Goal: Task Accomplishment & Management: Use online tool/utility

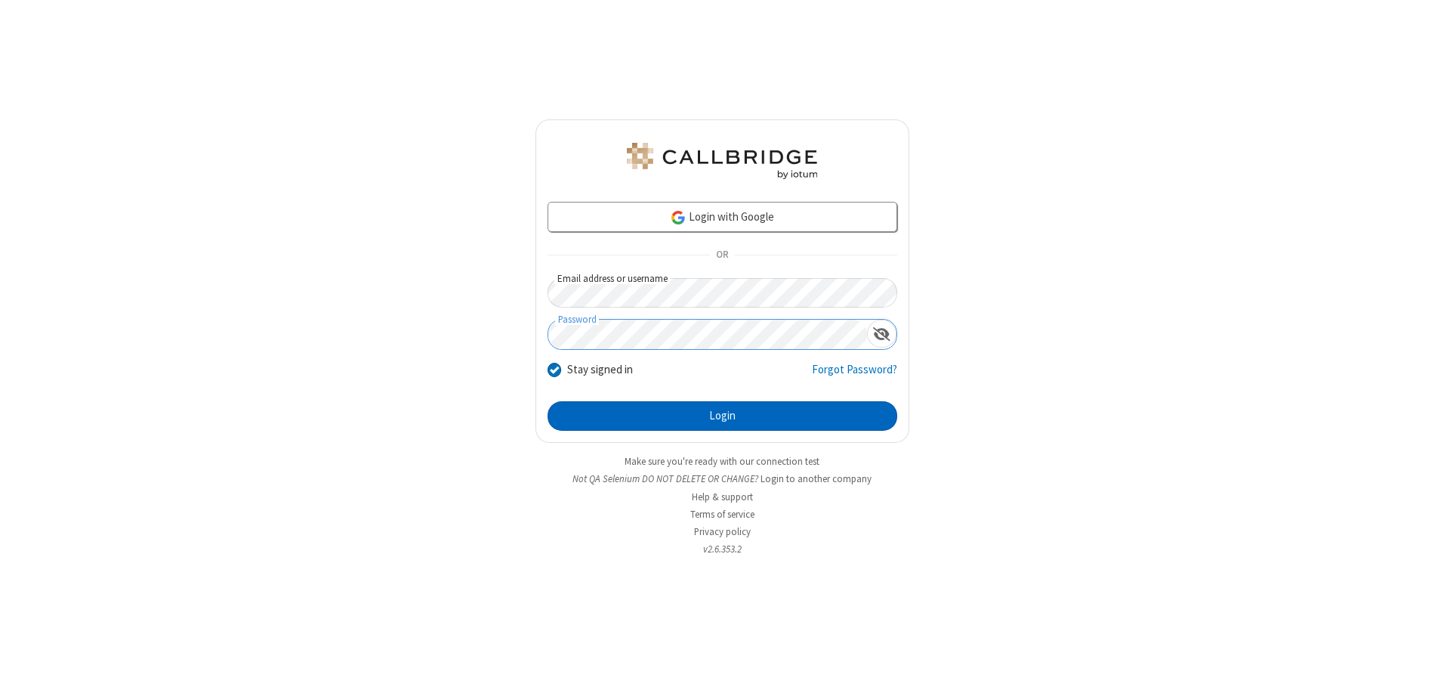
click at [722, 415] on button "Login" at bounding box center [723, 416] width 350 height 30
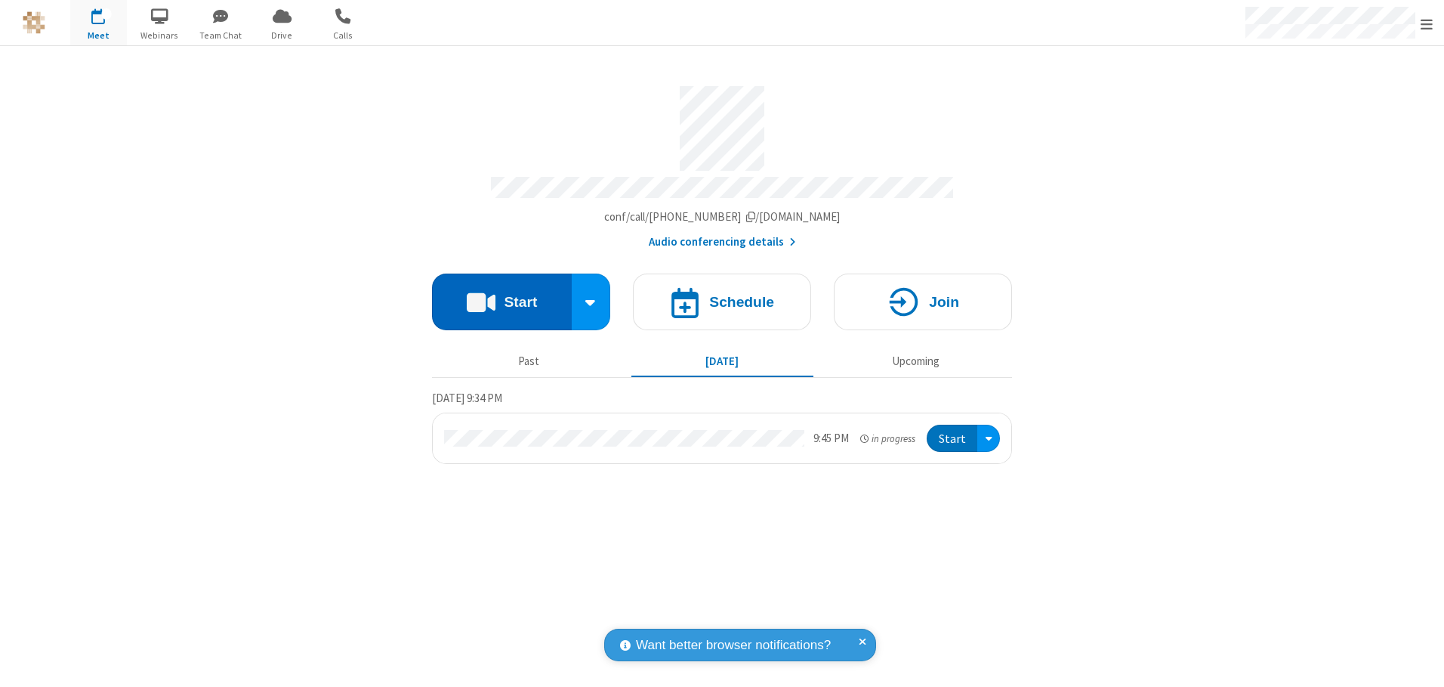
click at [502, 296] on button "Start" at bounding box center [502, 301] width 140 height 57
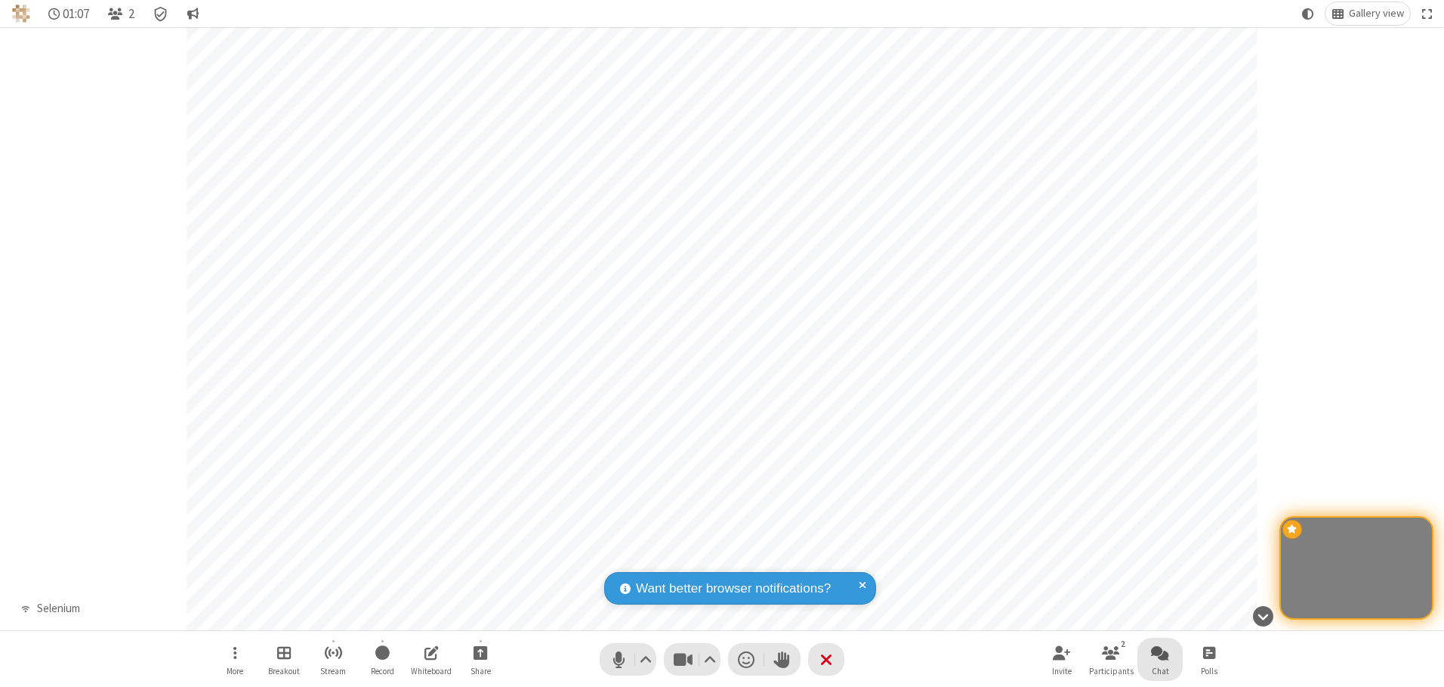
click at [1160, 652] on span "Open chat" at bounding box center [1160, 652] width 18 height 19
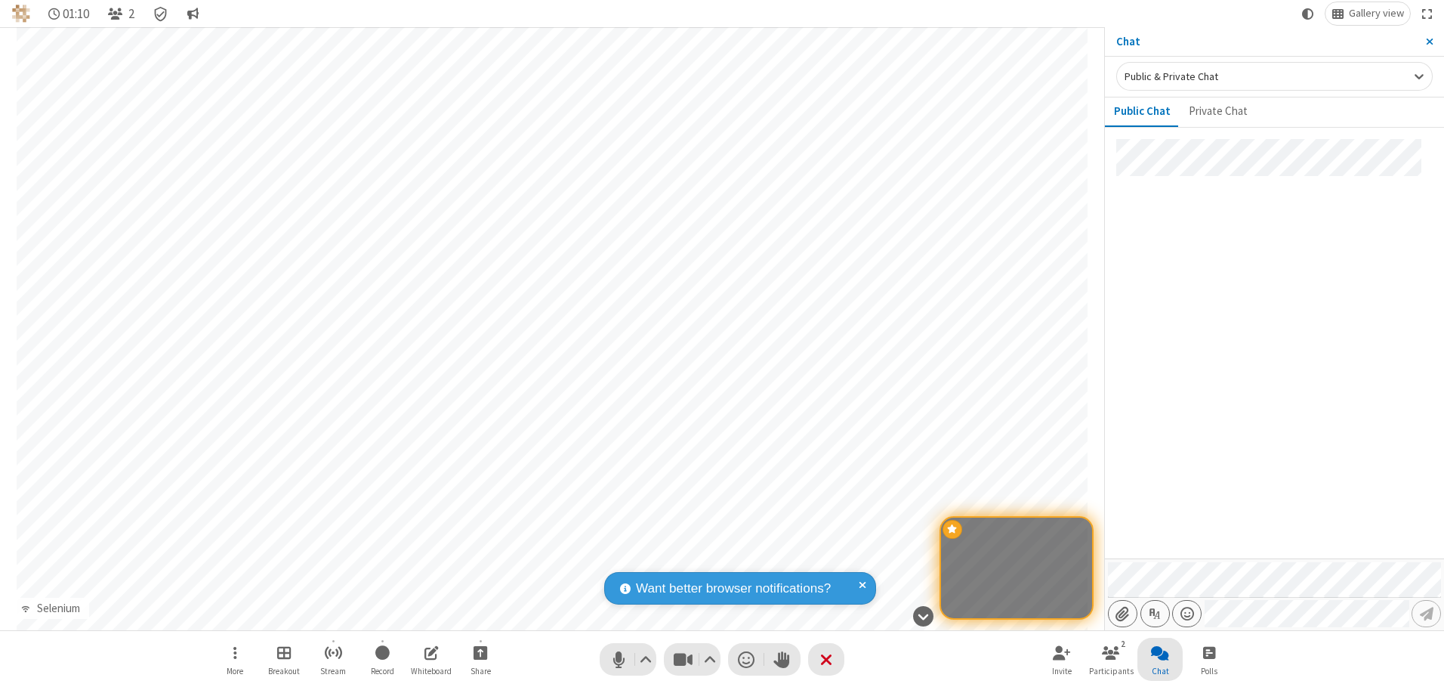
type input "C:\fakepath\doc_test.docx"
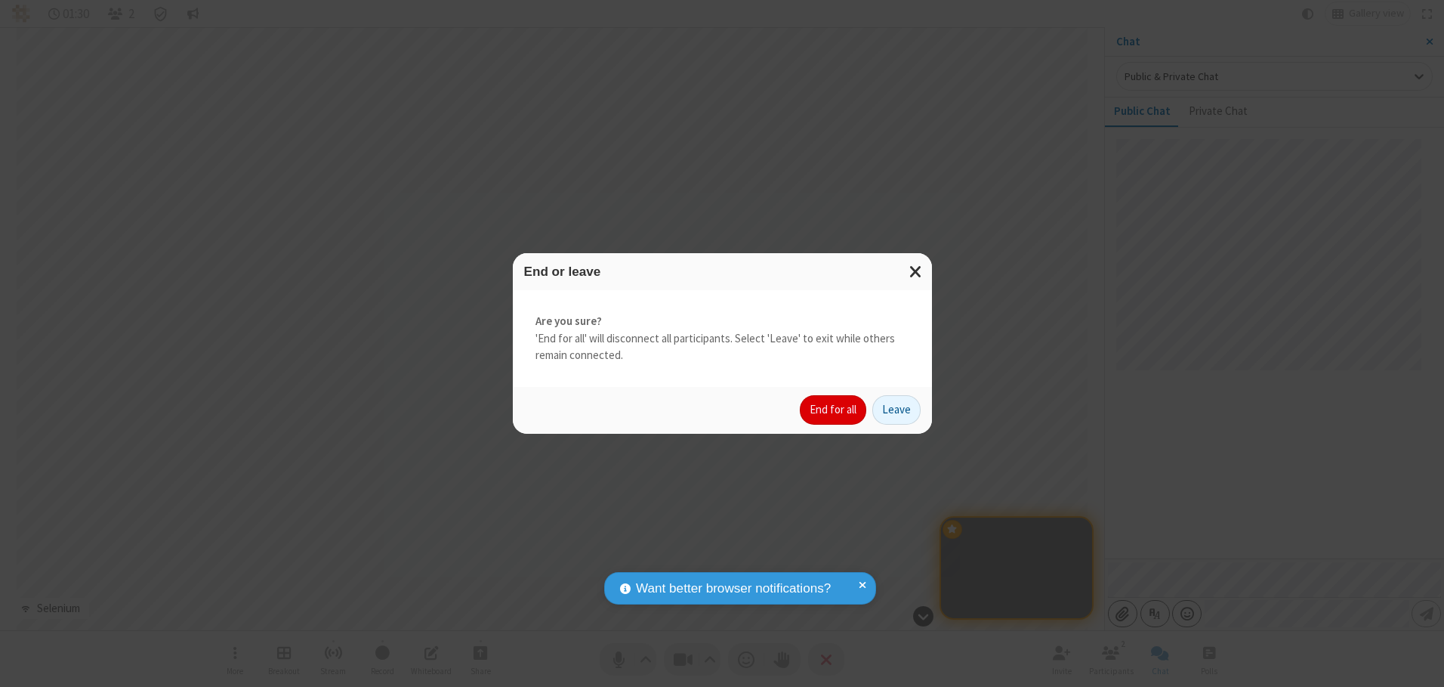
click at [834, 409] on button "End for all" at bounding box center [833, 410] width 66 height 30
